Goal: Task Accomplishment & Management: Manage account settings

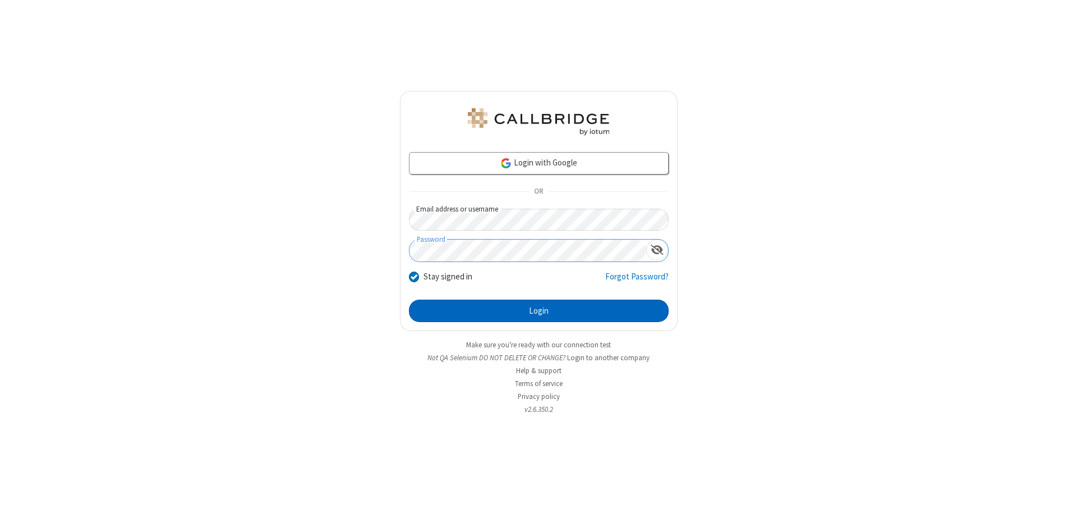
click at [538, 311] on button "Login" at bounding box center [539, 310] width 260 height 22
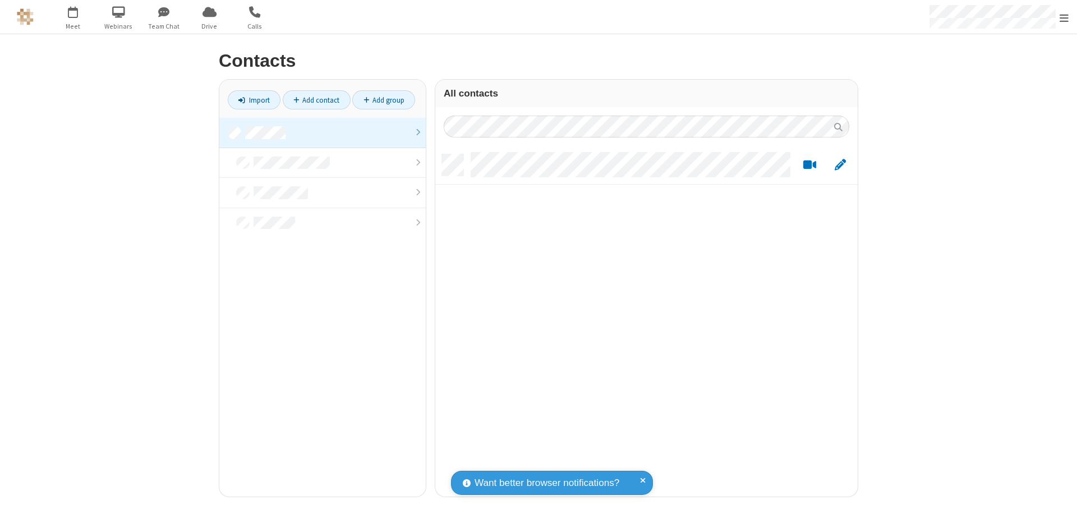
scroll to position [342, 414]
click at [322, 132] on link at bounding box center [322, 133] width 206 height 30
click at [316, 100] on link "Add contact" at bounding box center [317, 99] width 68 height 19
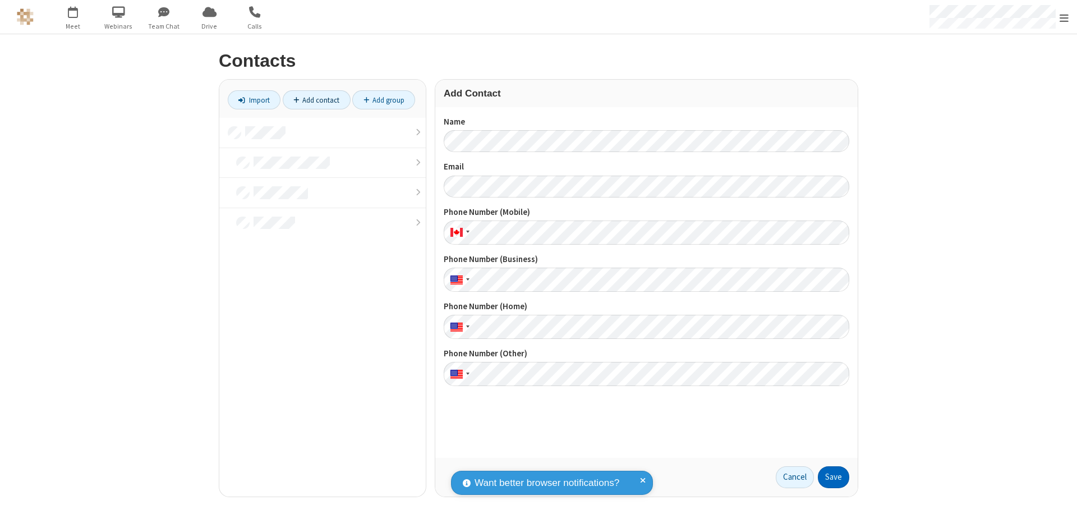
click at [833, 477] on button "Save" at bounding box center [833, 477] width 31 height 22
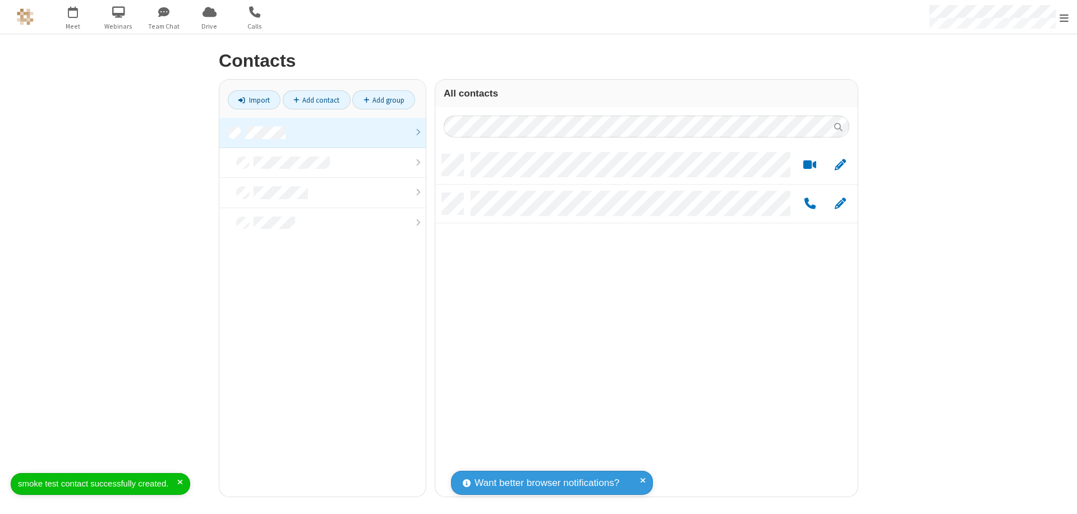
scroll to position [342, 414]
click at [316, 100] on link "Add contact" at bounding box center [317, 99] width 68 height 19
